Goal: Task Accomplishment & Management: Manage account settings

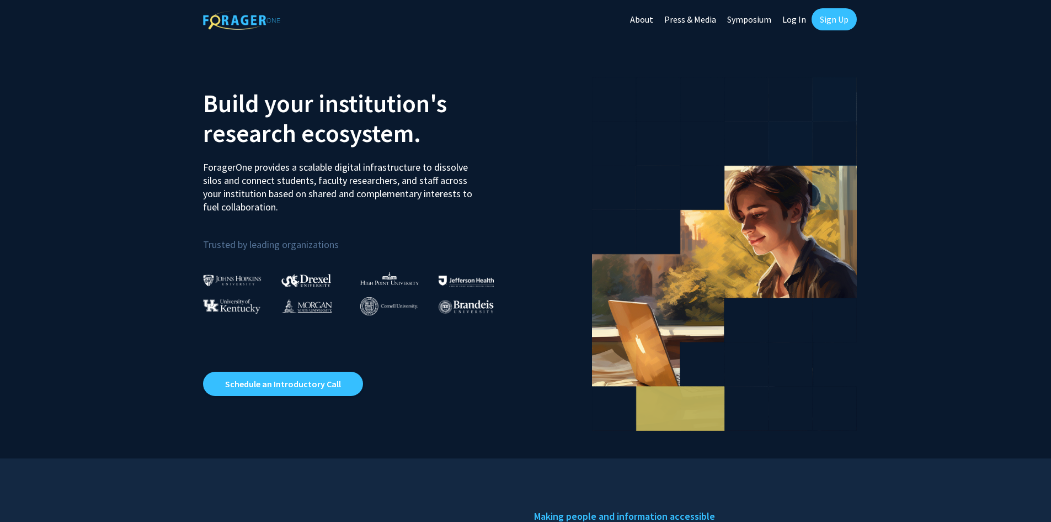
click at [794, 20] on link "Log In" at bounding box center [794, 19] width 35 height 39
select select
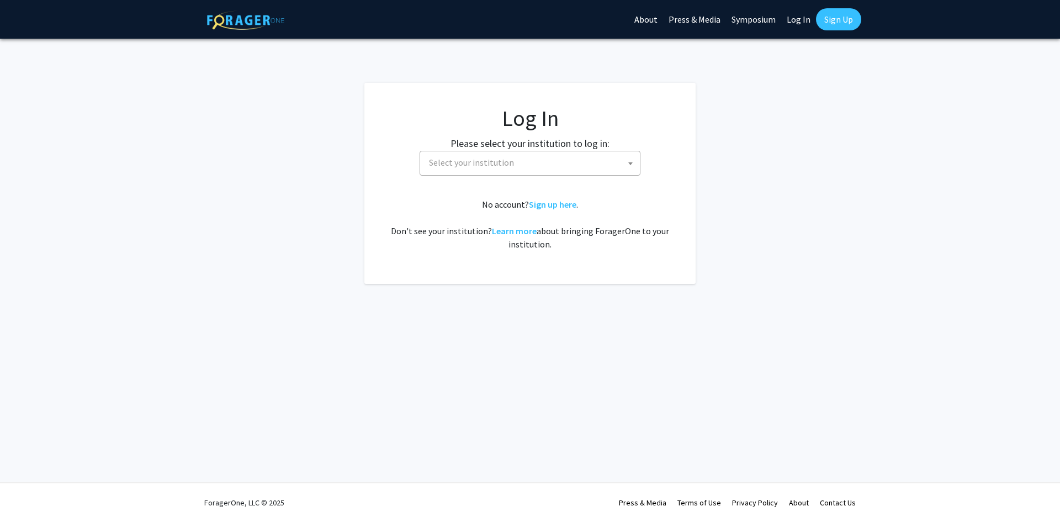
click at [468, 166] on span "Select your institution" at bounding box center [471, 162] width 85 height 11
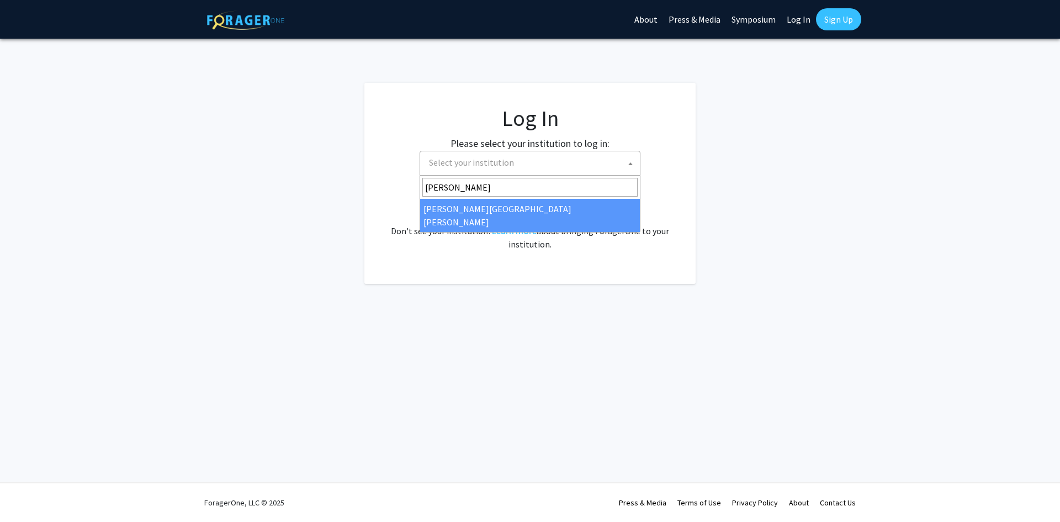
type input "[PERSON_NAME]"
select select "1"
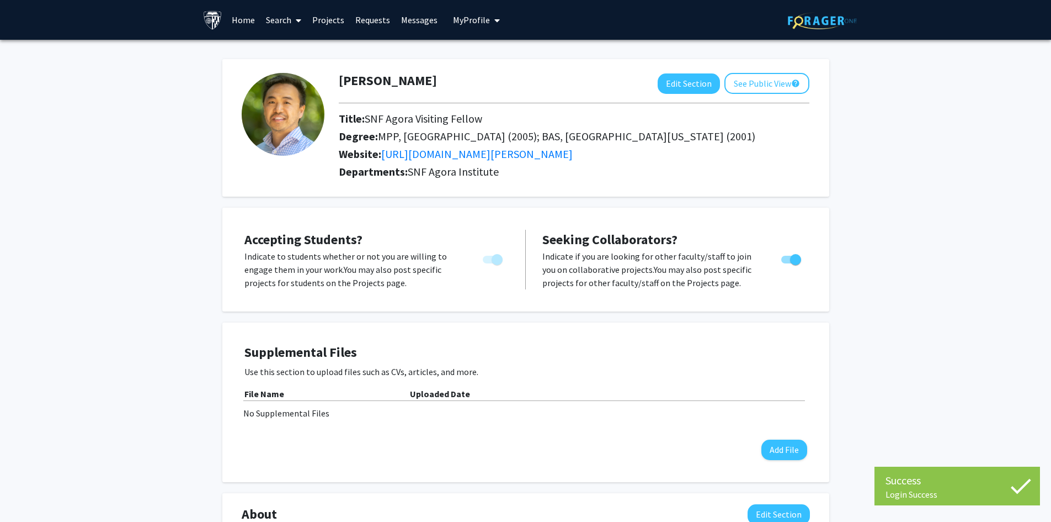
click at [419, 24] on link "Messages" at bounding box center [419, 20] width 47 height 39
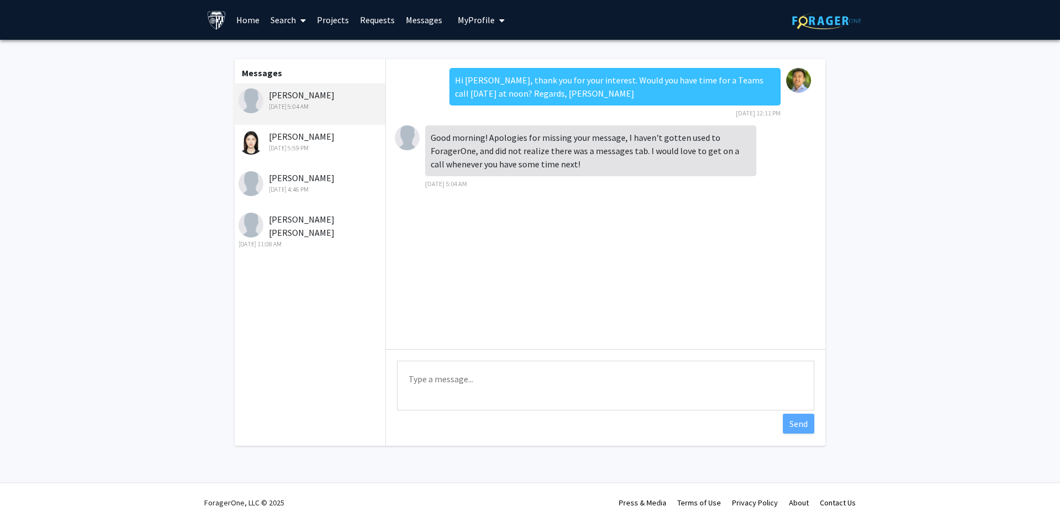
click at [290, 94] on div "Saksham Gupta Oct 6, 2025 5:04 AM" at bounding box center [310, 99] width 144 height 23
click at [396, 19] on link "Requests" at bounding box center [377, 20] width 46 height 39
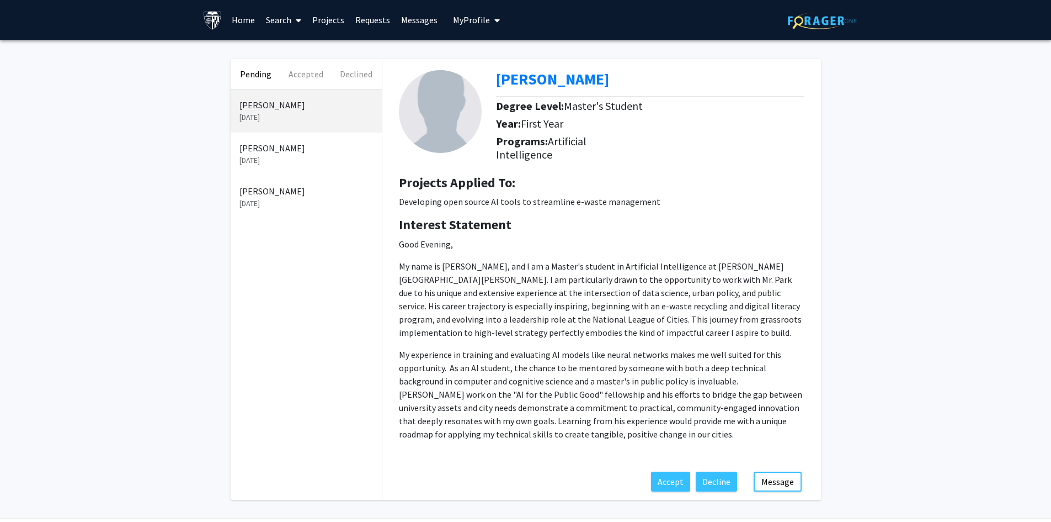
click at [333, 156] on p "Sep 25, 2025" at bounding box center [307, 161] width 134 height 12
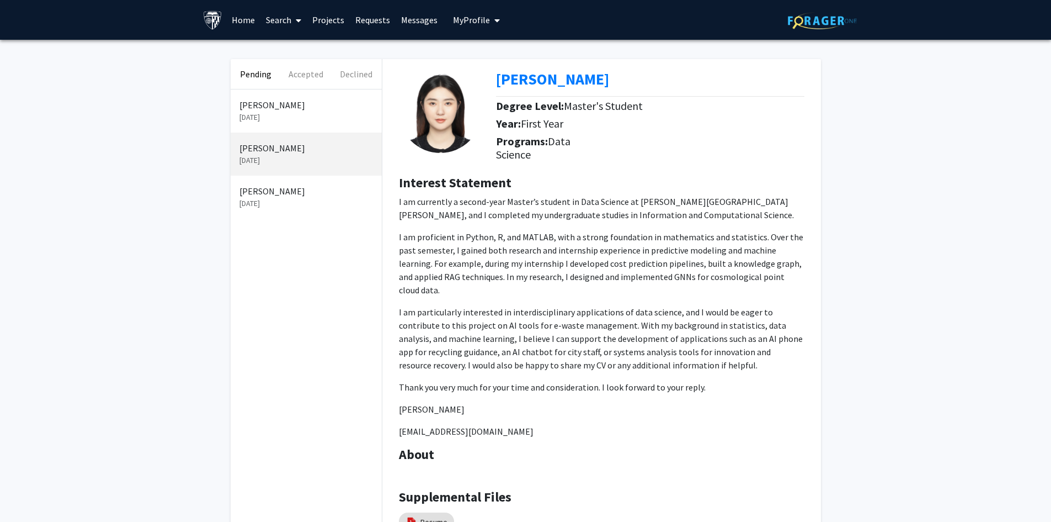
click at [308, 188] on p "Sloane Heredia" at bounding box center [307, 190] width 134 height 13
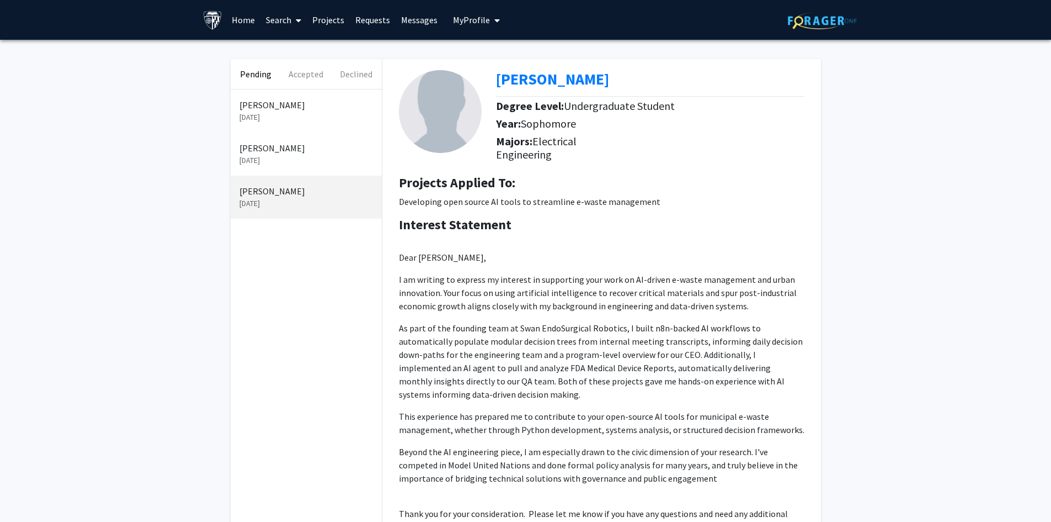
click at [295, 146] on p "Sijia Qian" at bounding box center [307, 147] width 134 height 13
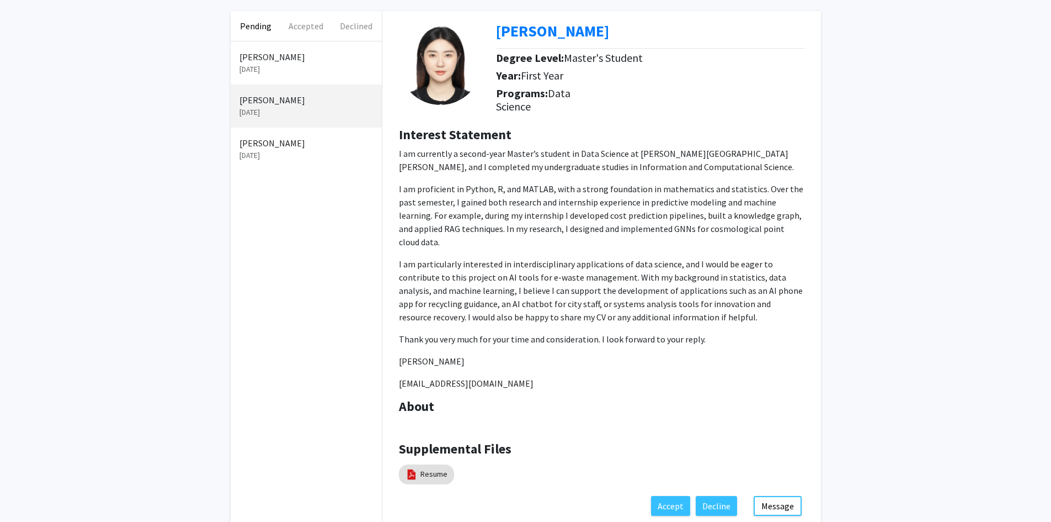
scroll to position [95, 0]
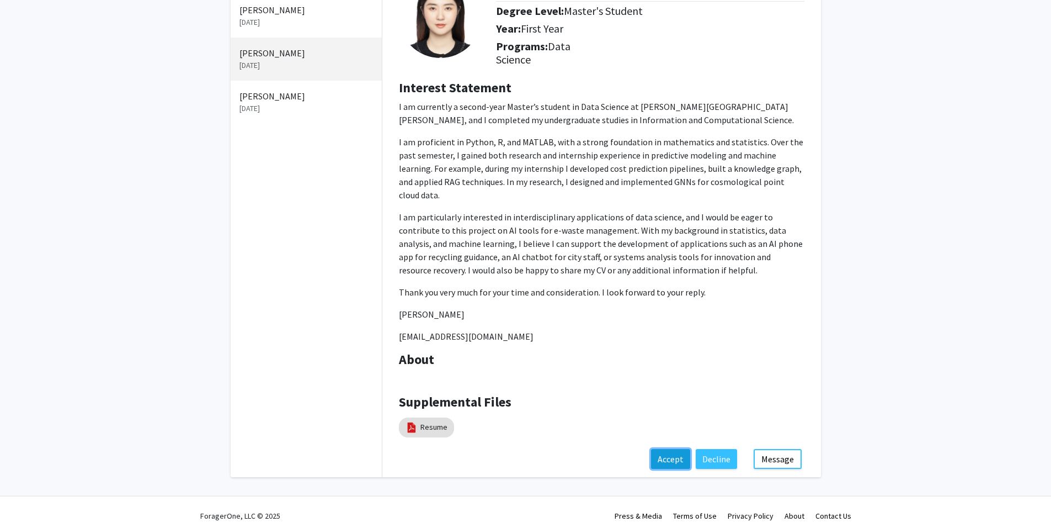
click at [667, 449] on button "Accept" at bounding box center [670, 459] width 39 height 20
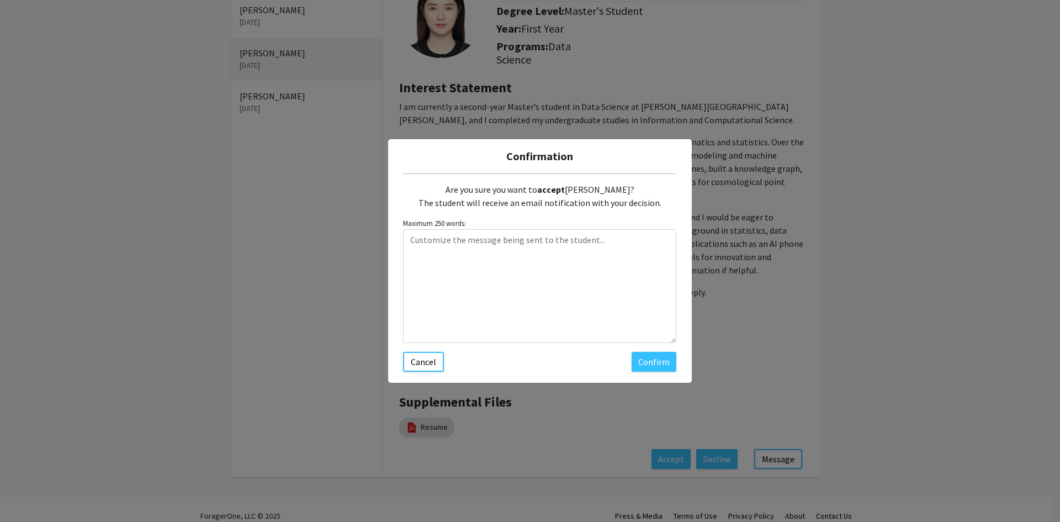
click at [655, 348] on div "Are you sure you want to accept Sijia Qian? The student will receive an email n…" at bounding box center [539, 272] width 273 height 198
click at [653, 362] on button "Confirm" at bounding box center [653, 362] width 45 height 20
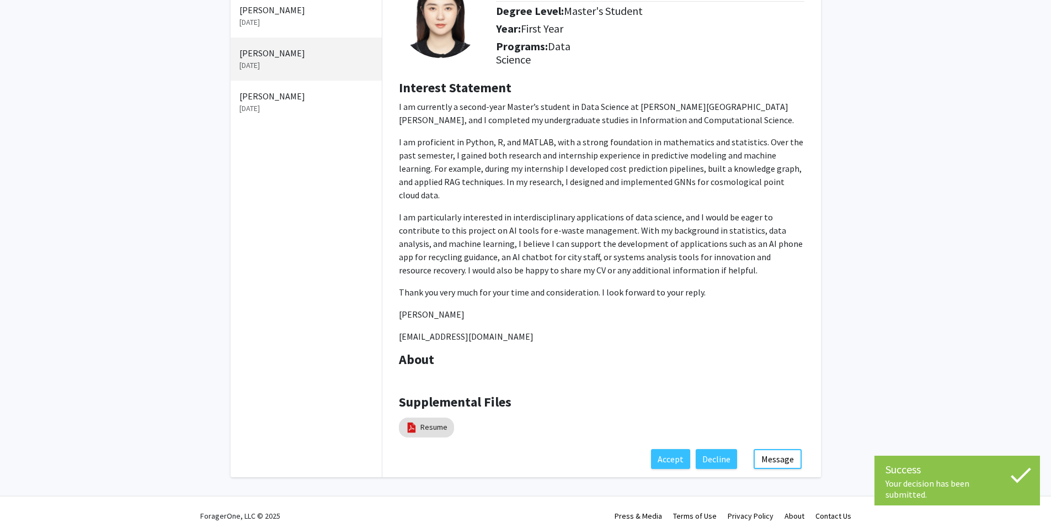
scroll to position [0, 0]
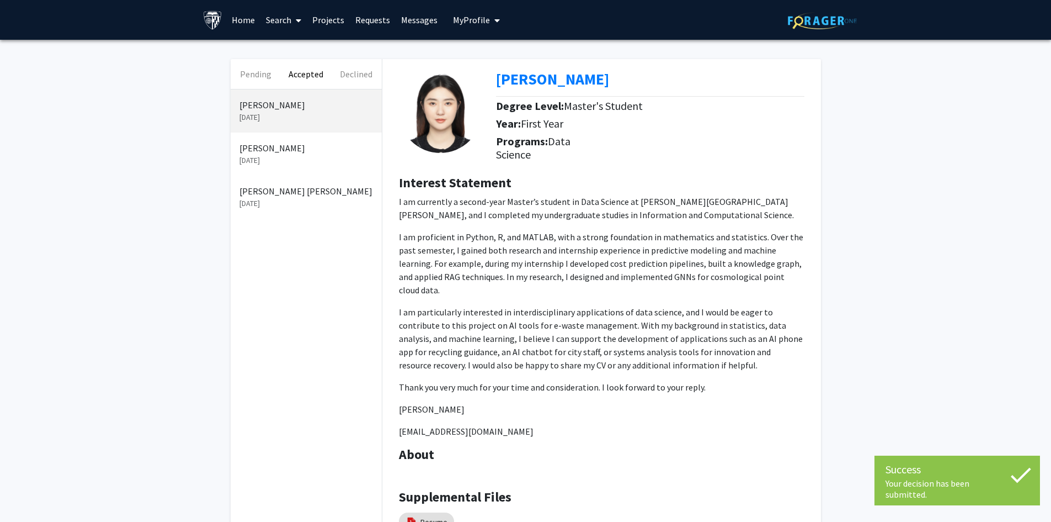
click at [293, 150] on p "Muhammad Umar Zafar" at bounding box center [307, 147] width 134 height 13
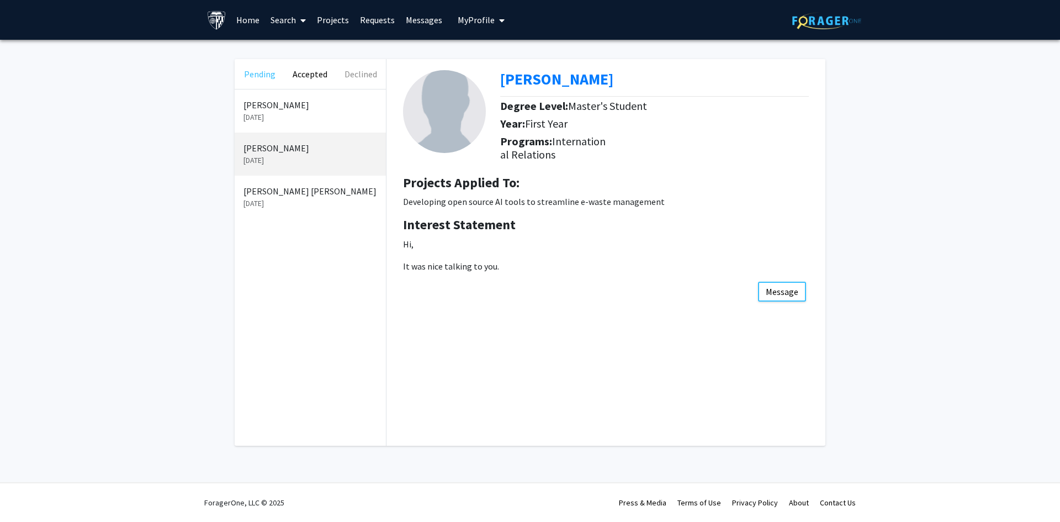
click at [269, 77] on button "Pending" at bounding box center [260, 74] width 50 height 30
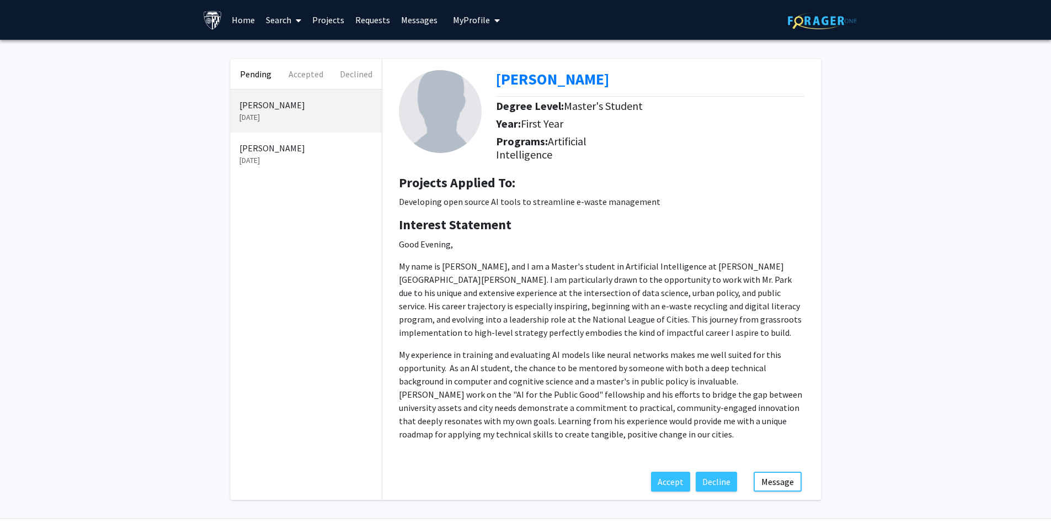
click at [238, 17] on link "Home" at bounding box center [243, 20] width 34 height 39
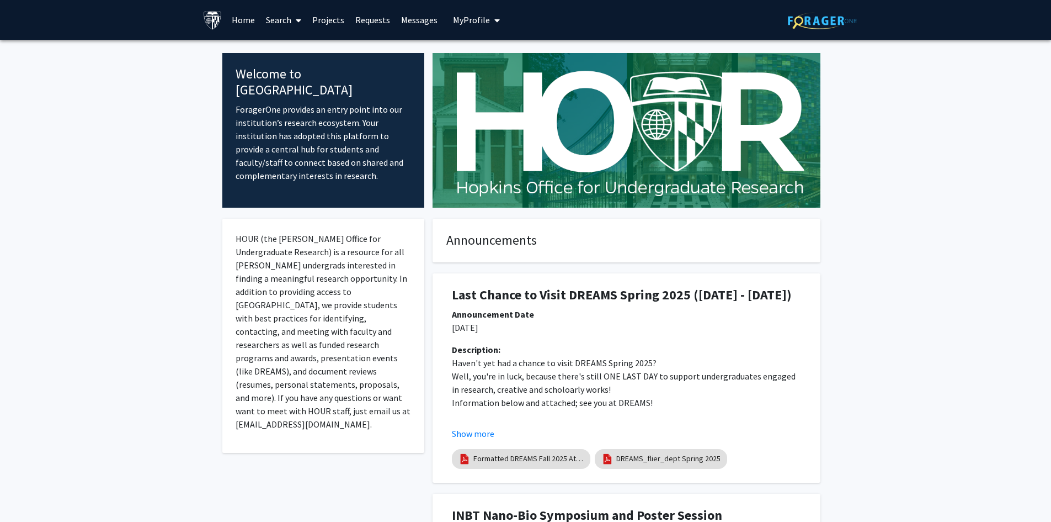
click at [318, 16] on link "Projects" at bounding box center [328, 20] width 43 height 39
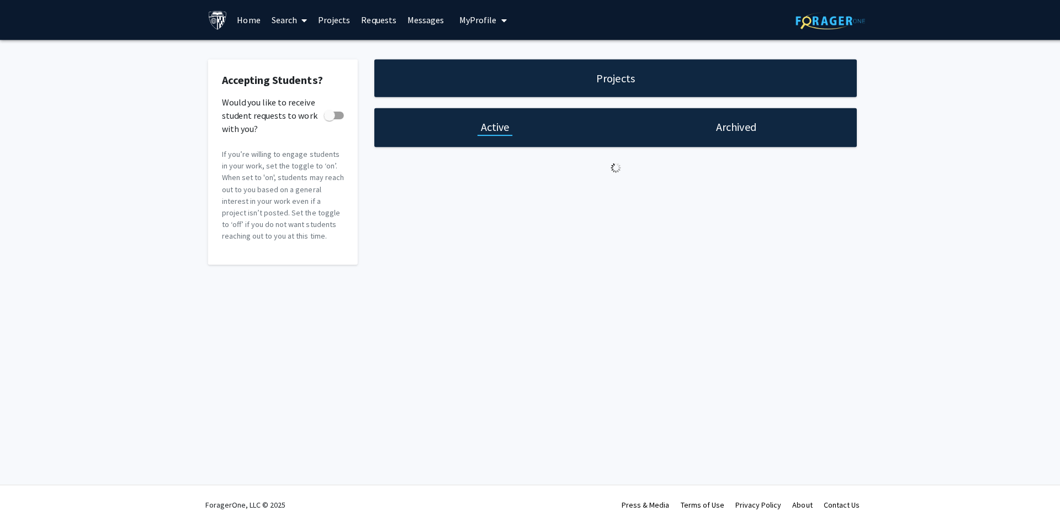
checkbox input "true"
